Goal: Task Accomplishment & Management: Use online tool/utility

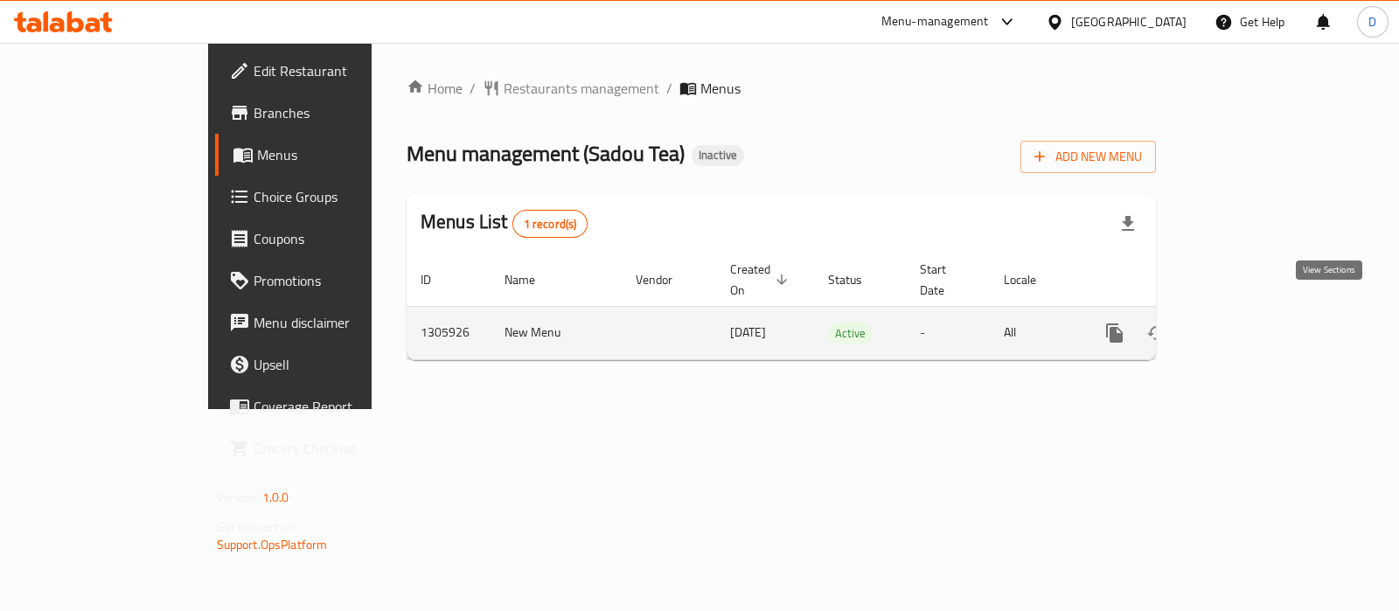
click at [1252, 323] on icon "enhanced table" at bounding box center [1241, 333] width 21 height 21
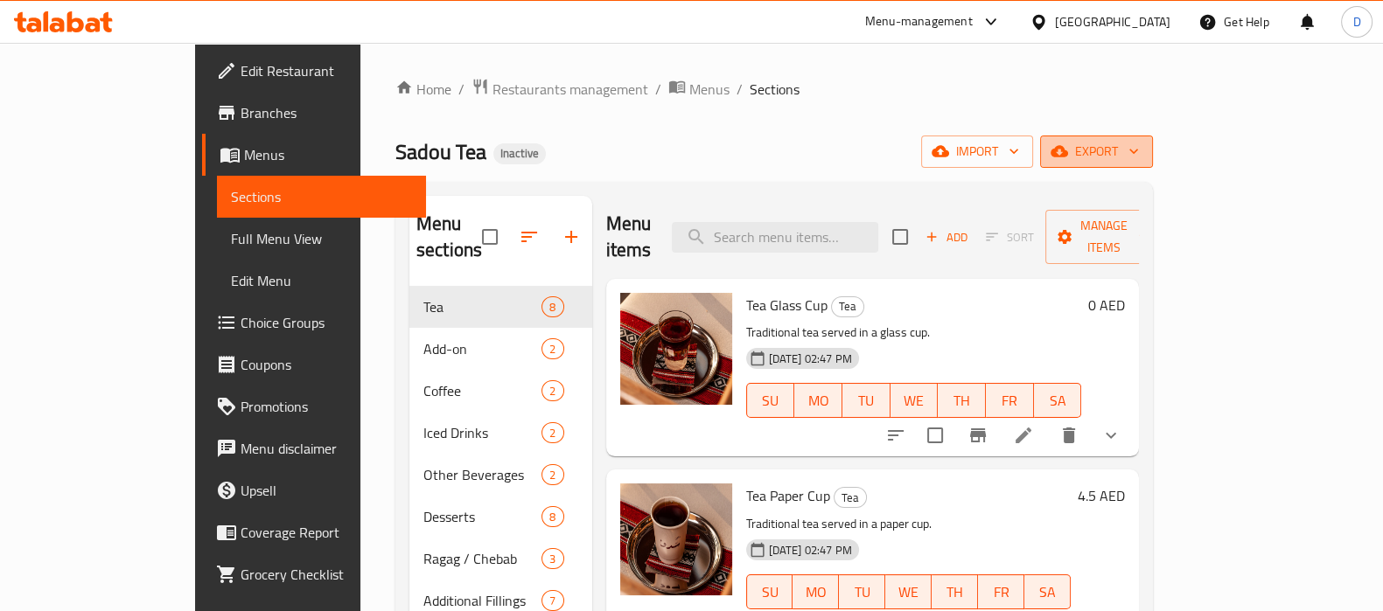
click at [1139, 142] on span "export" at bounding box center [1096, 152] width 85 height 22
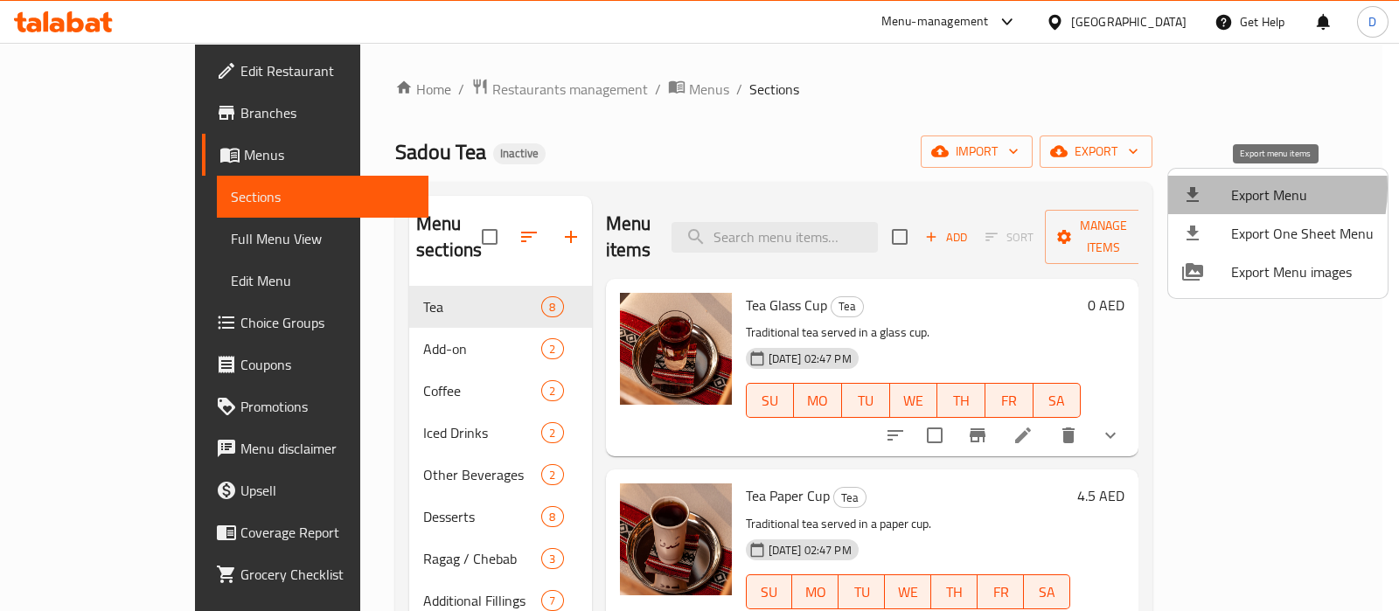
click at [1223, 188] on div at bounding box center [1206, 195] width 49 height 21
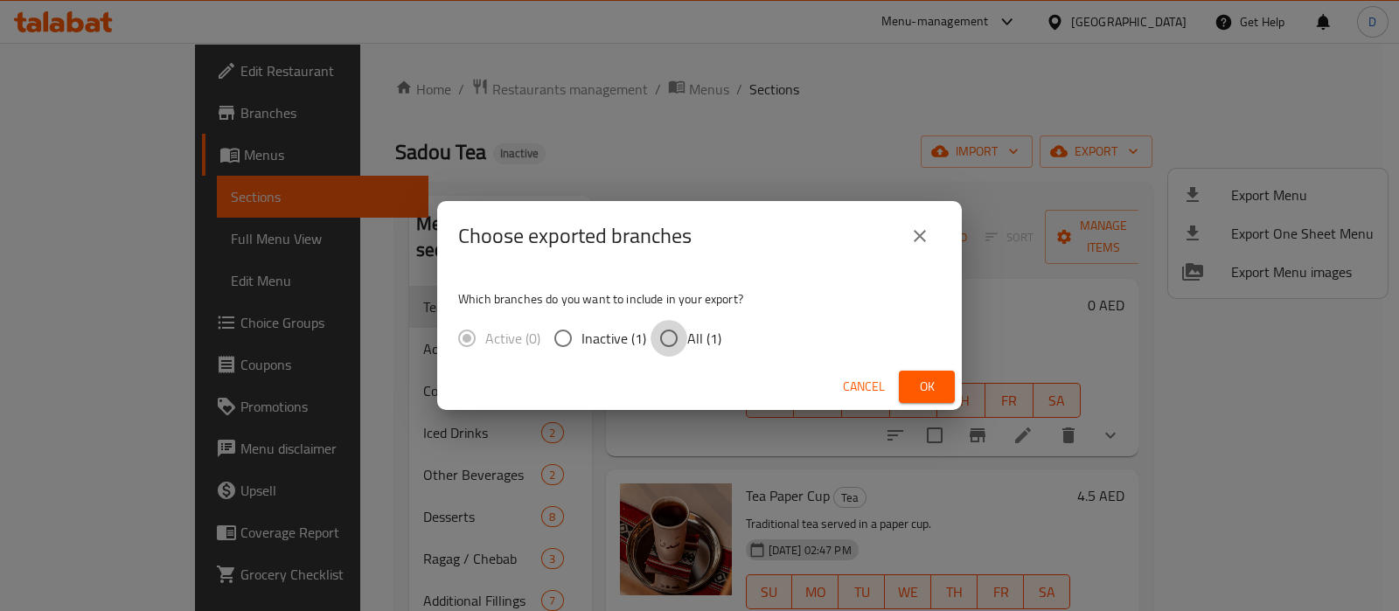
click at [670, 332] on input "All (1)" at bounding box center [669, 338] width 37 height 37
radio input "true"
click at [936, 380] on span "Ok" at bounding box center [927, 387] width 28 height 22
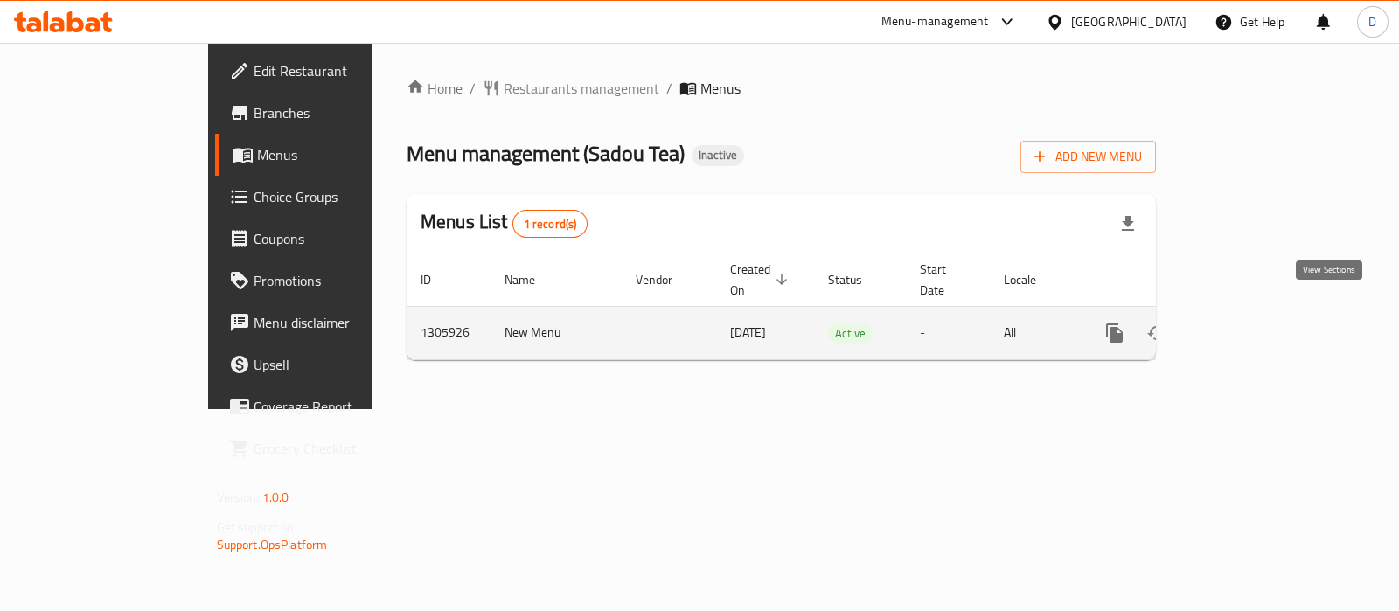
click at [1252, 323] on icon "enhanced table" at bounding box center [1241, 333] width 21 height 21
